Goal: Find specific page/section: Find specific page/section

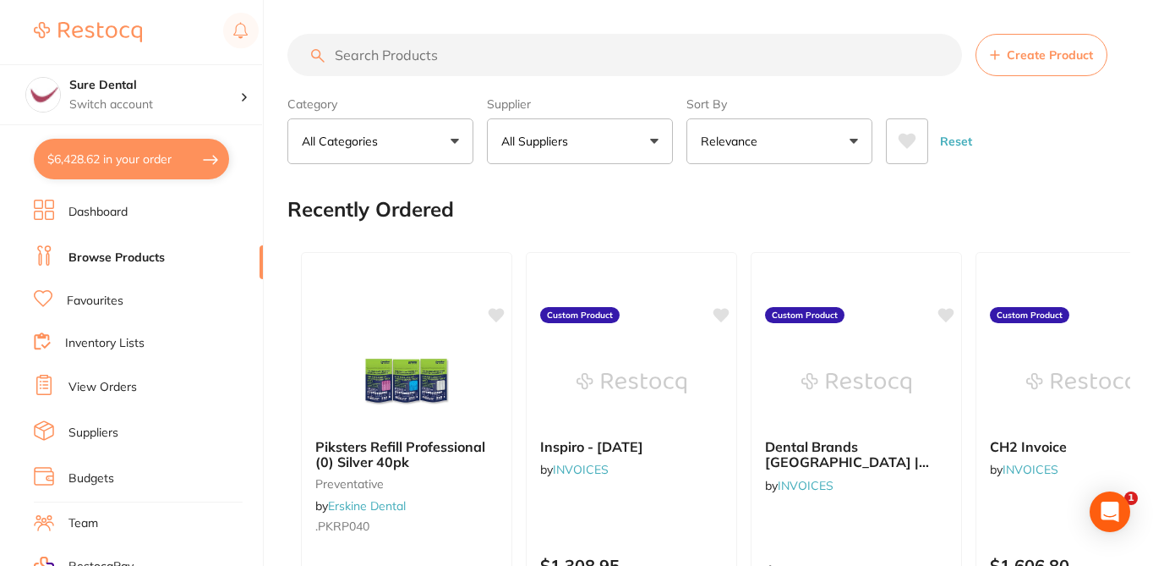
click at [358, 52] on input "search" at bounding box center [624, 55] width 675 height 42
checkbox input "false"
click at [358, 52] on input "search" at bounding box center [624, 55] width 675 height 42
paste input "HS-5723838"
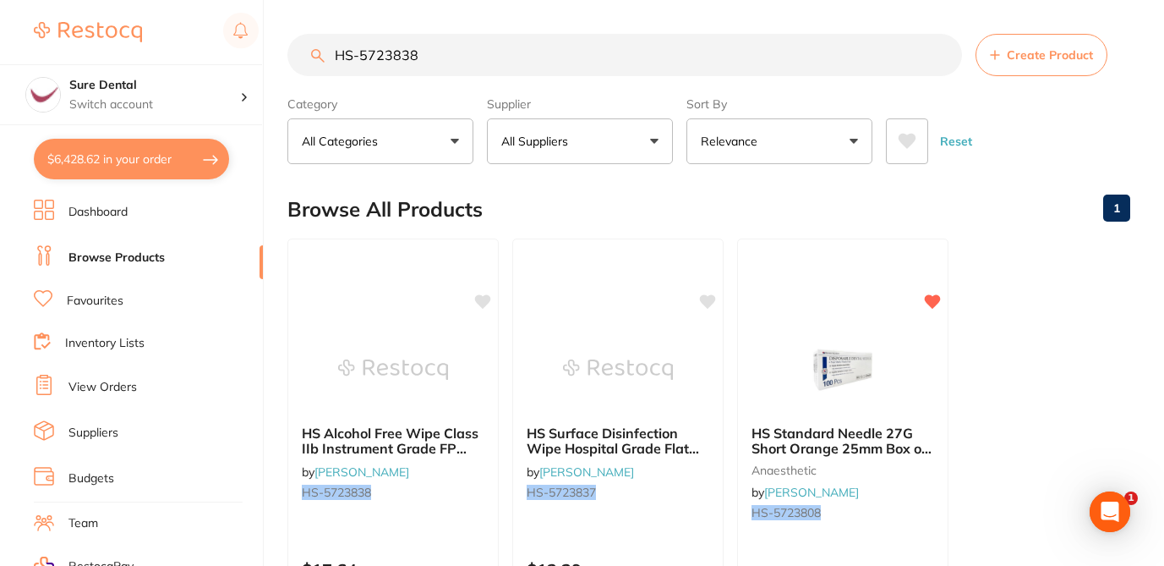
type input "HS-5723838"
click at [550, 204] on div "Browse All Products 1" at bounding box center [708, 209] width 843 height 57
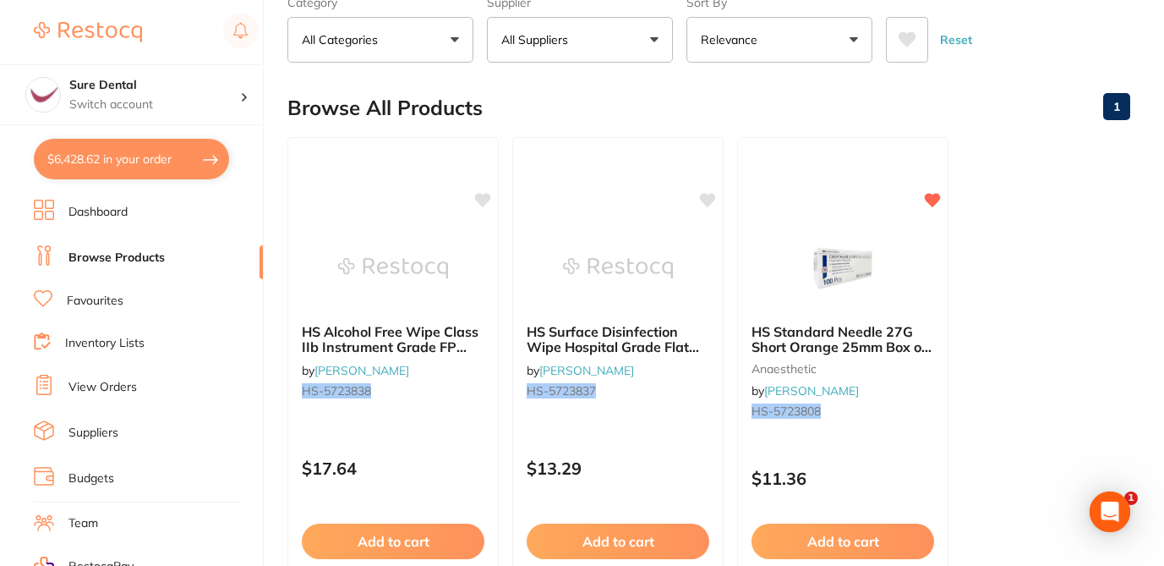
scroll to position [135, 0]
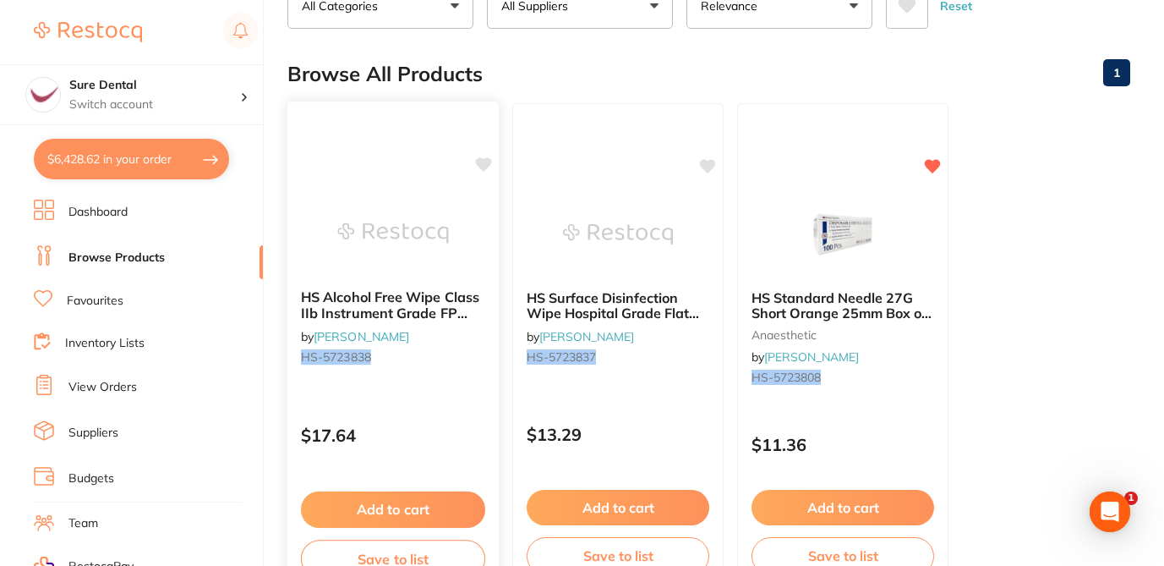
click at [489, 158] on icon at bounding box center [484, 164] width 16 height 14
